Goal: Transaction & Acquisition: Subscribe to service/newsletter

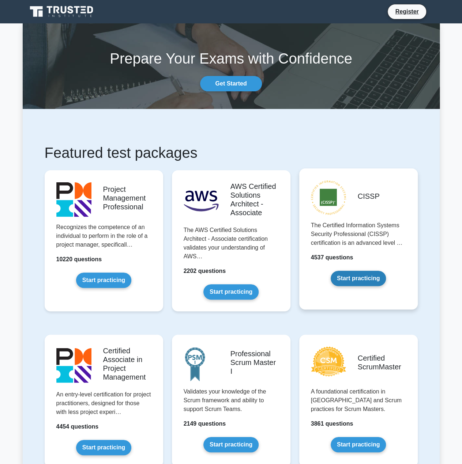
click at [372, 278] on link "Start practicing" at bounding box center [357, 278] width 55 height 15
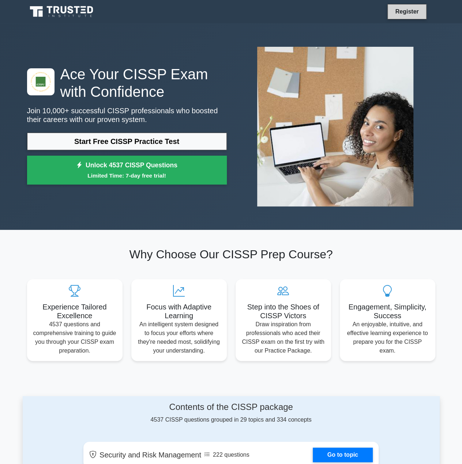
click at [401, 15] on link "Register" at bounding box center [406, 11] width 32 height 9
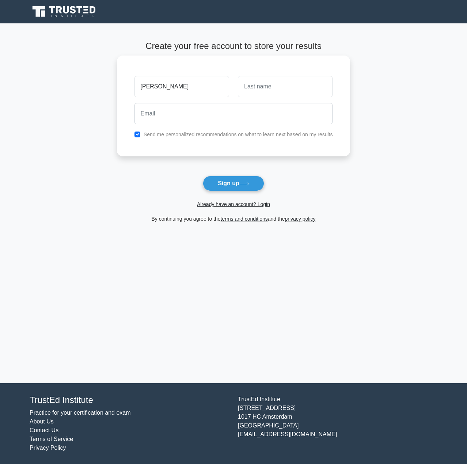
type input "Kristen"
type input "Elias"
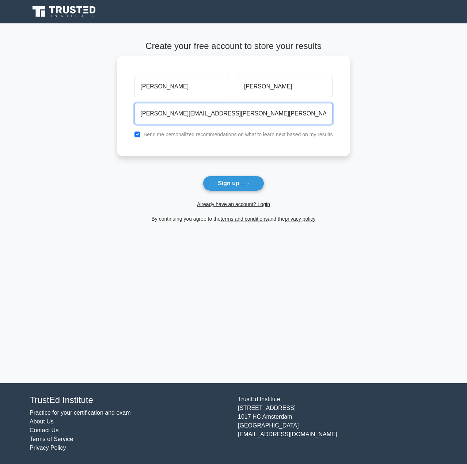
type input "elias.kristen@mayo.edu"
click at [203, 176] on button "Sign up" at bounding box center [233, 183] width 61 height 15
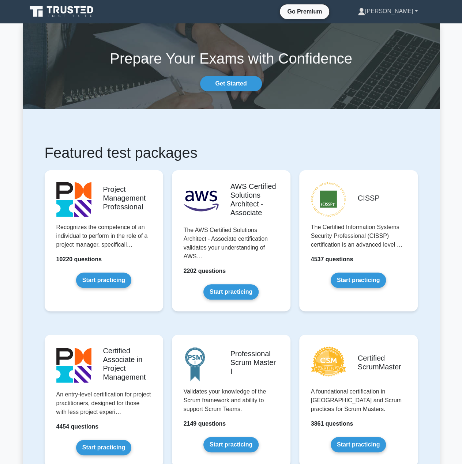
click at [397, 16] on link "[PERSON_NAME]" at bounding box center [387, 11] width 95 height 15
click at [398, 15] on link "[PERSON_NAME]" at bounding box center [387, 11] width 95 height 15
